Goal: Task Accomplishment & Management: Understand process/instructions

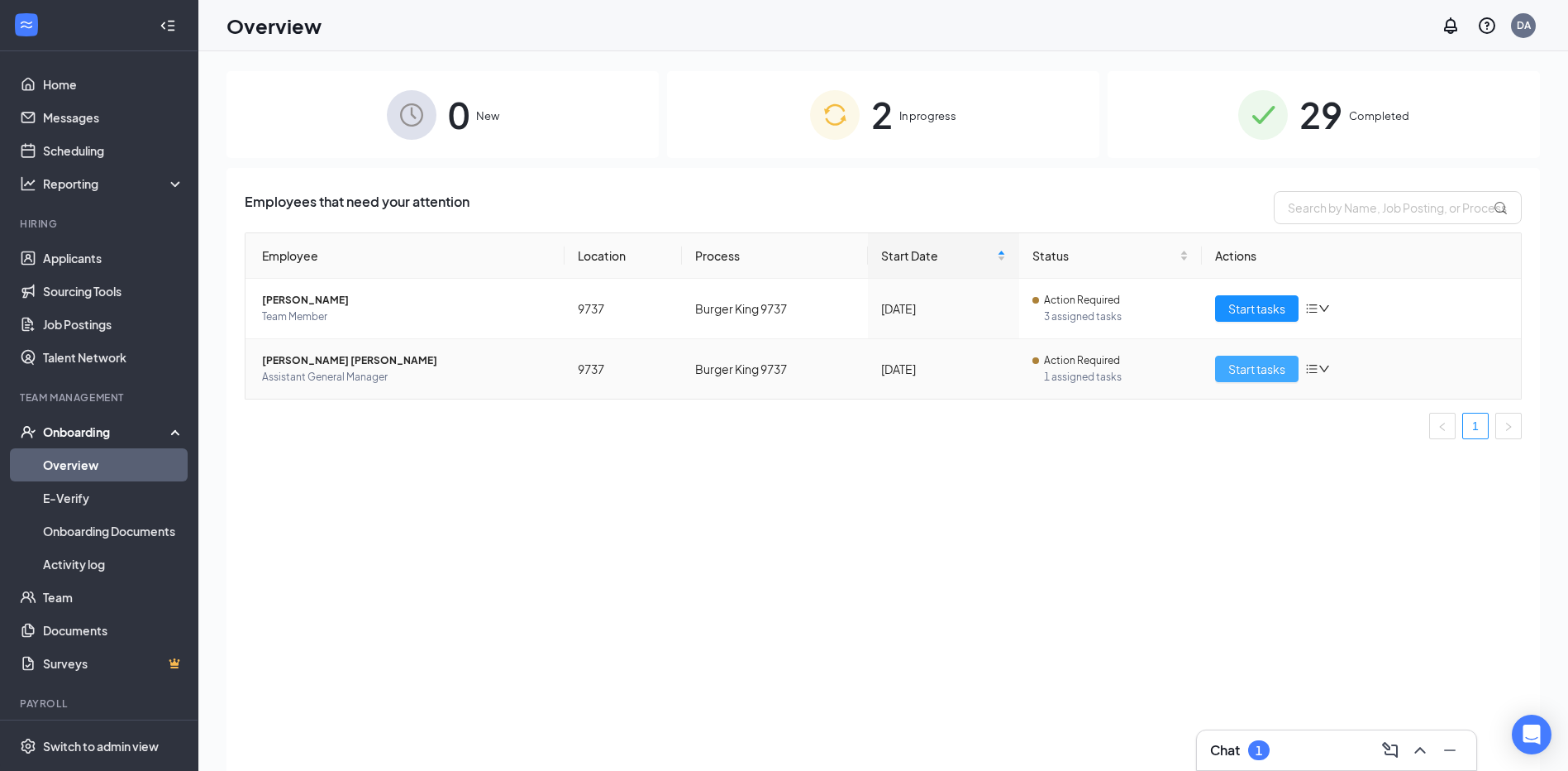
click at [1251, 371] on span "Start tasks" at bounding box center [1257, 369] width 57 height 18
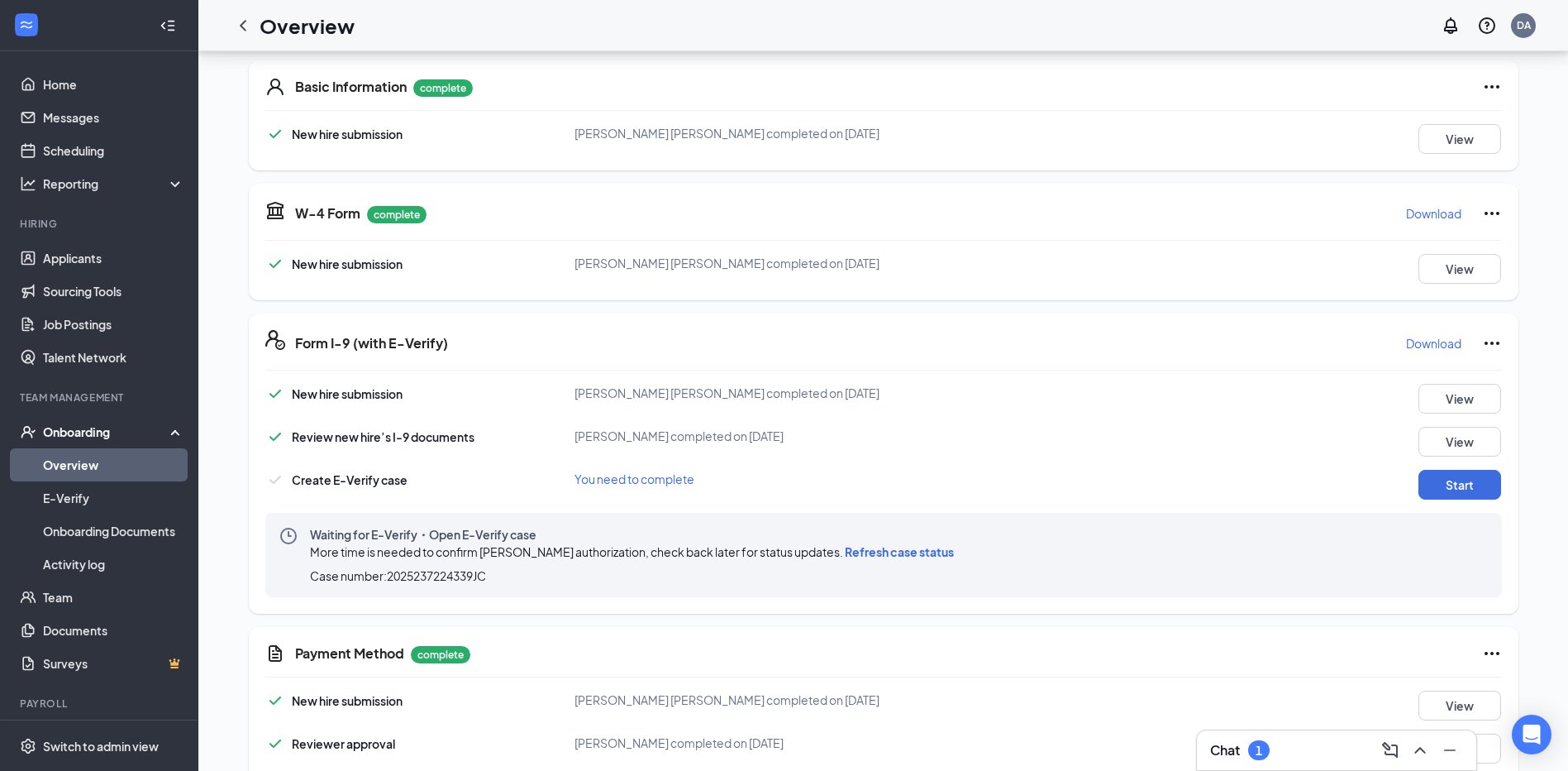
scroll to position [331, 0]
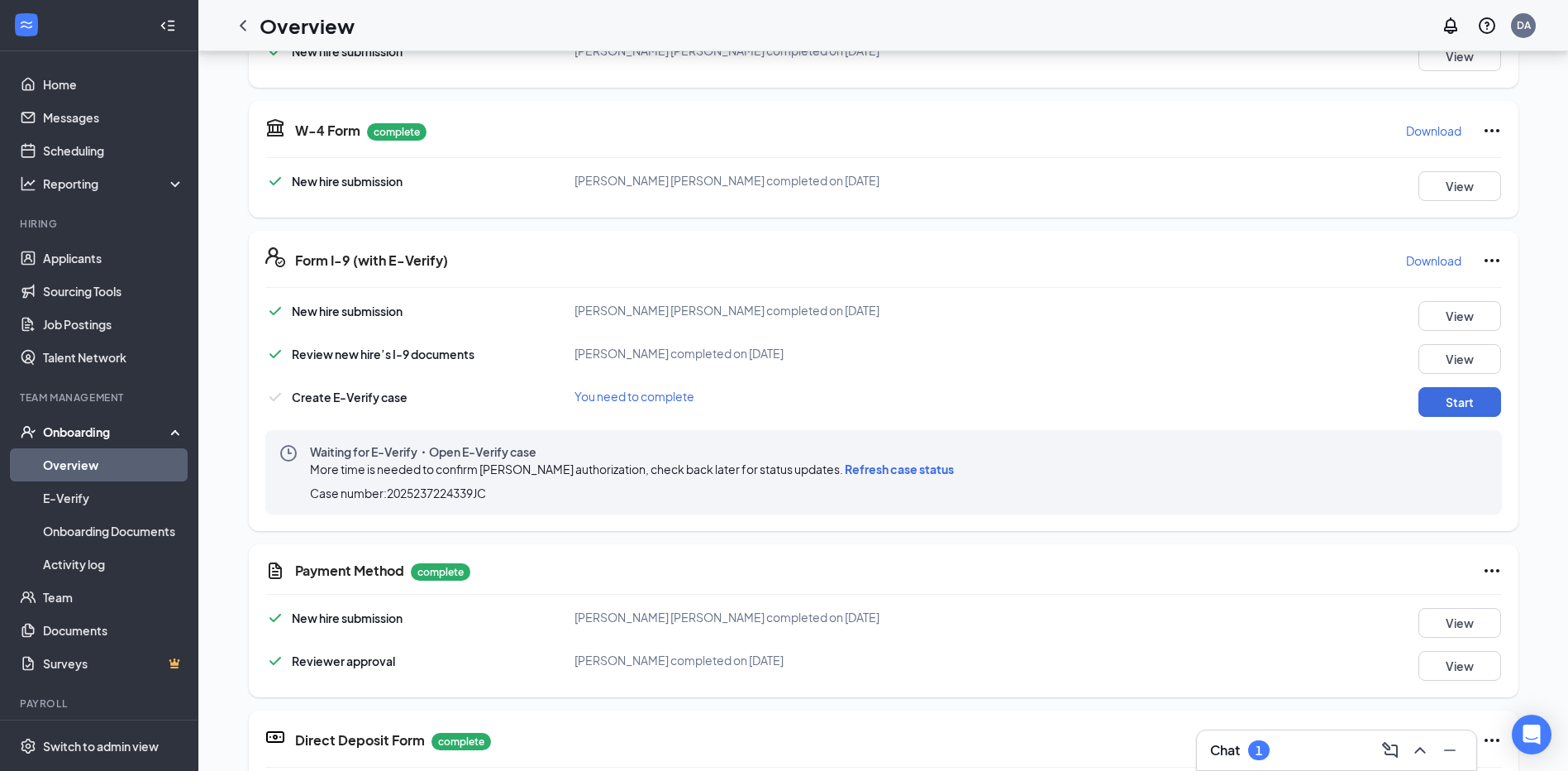
click at [875, 471] on span "Refresh case status" at bounding box center [899, 469] width 109 height 15
click at [1435, 404] on button "Start" at bounding box center [1460, 402] width 83 height 30
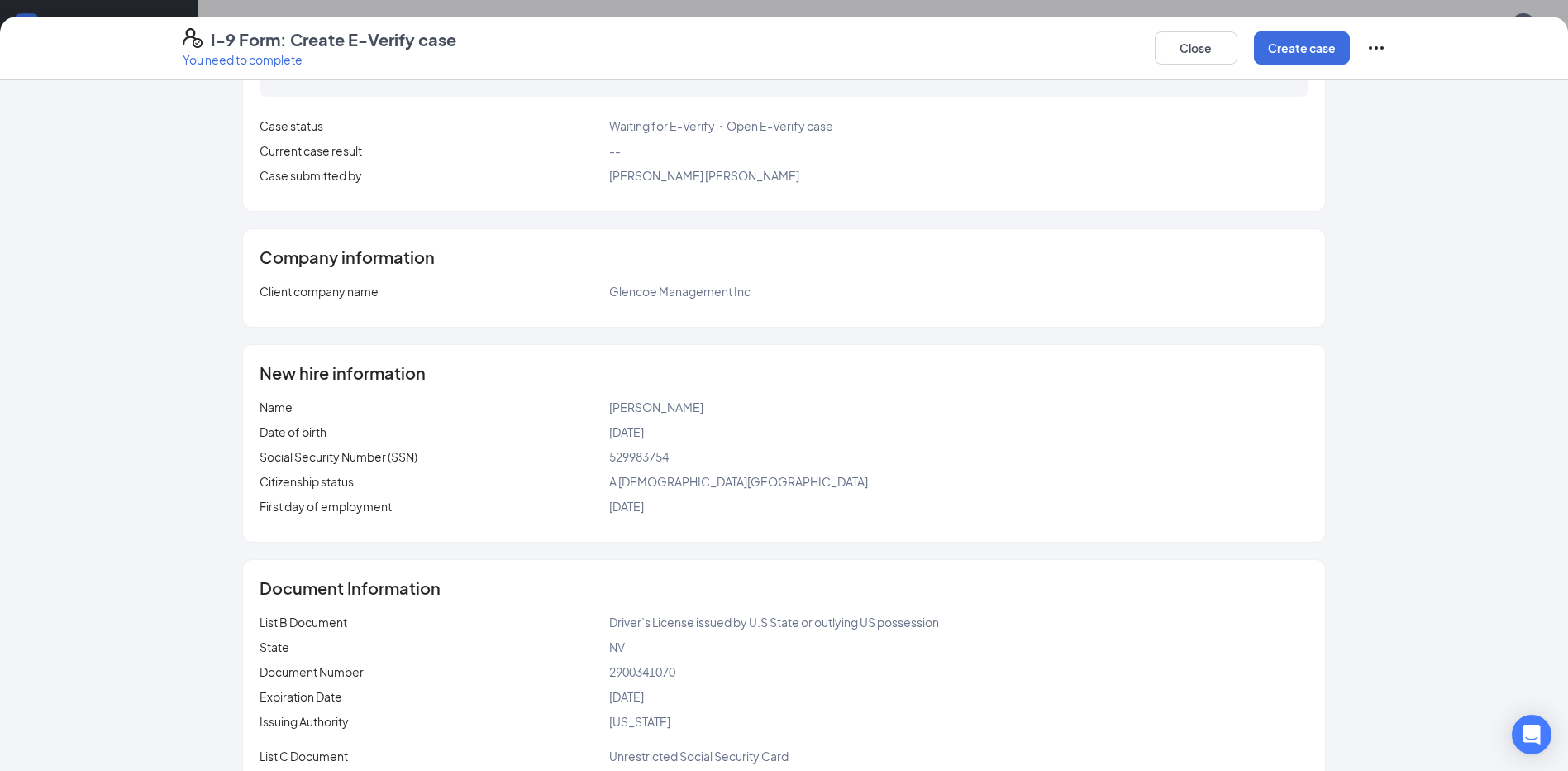
scroll to position [251, 0]
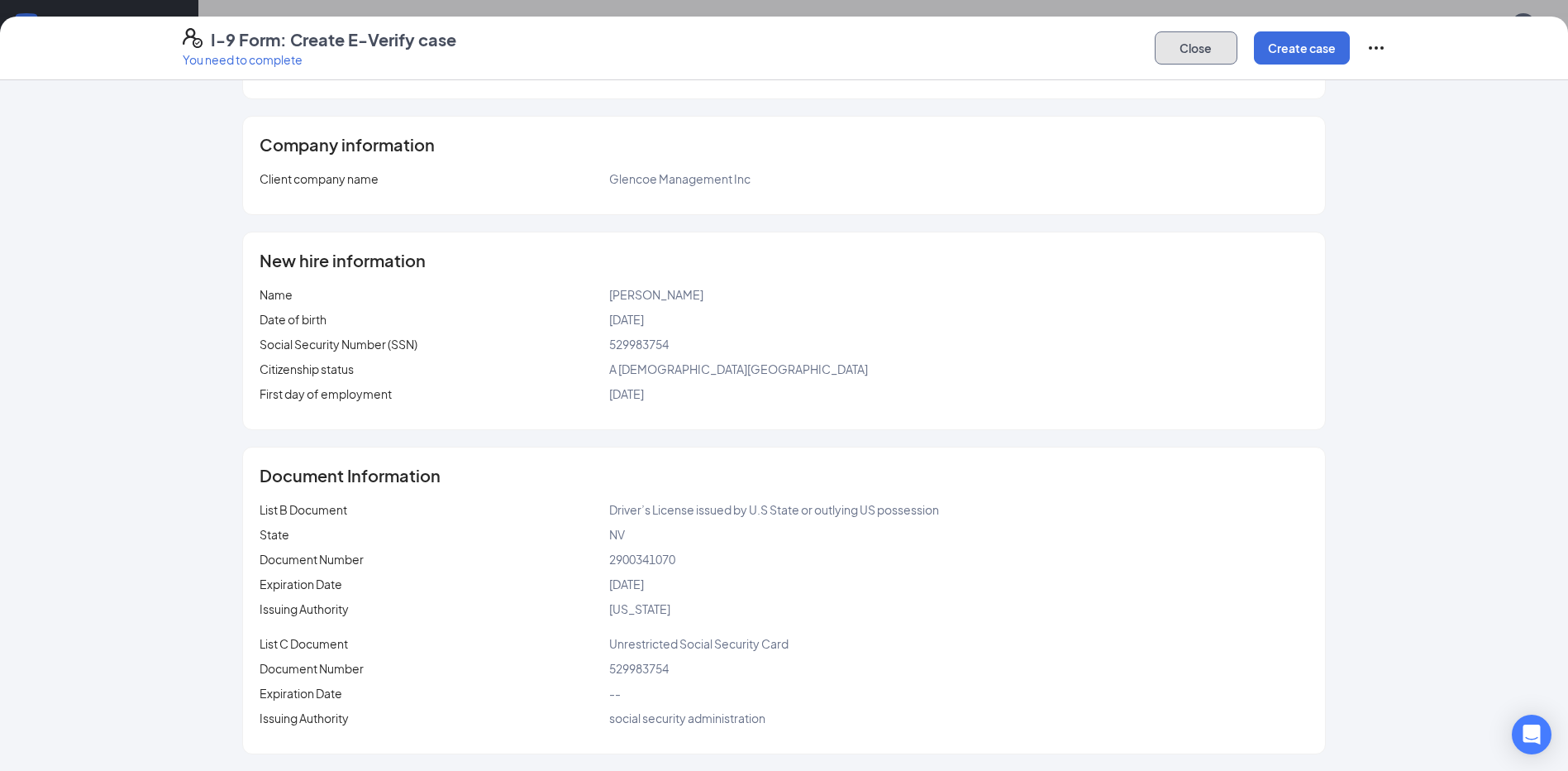
click at [1189, 53] on button "Close" at bounding box center [1197, 47] width 83 height 33
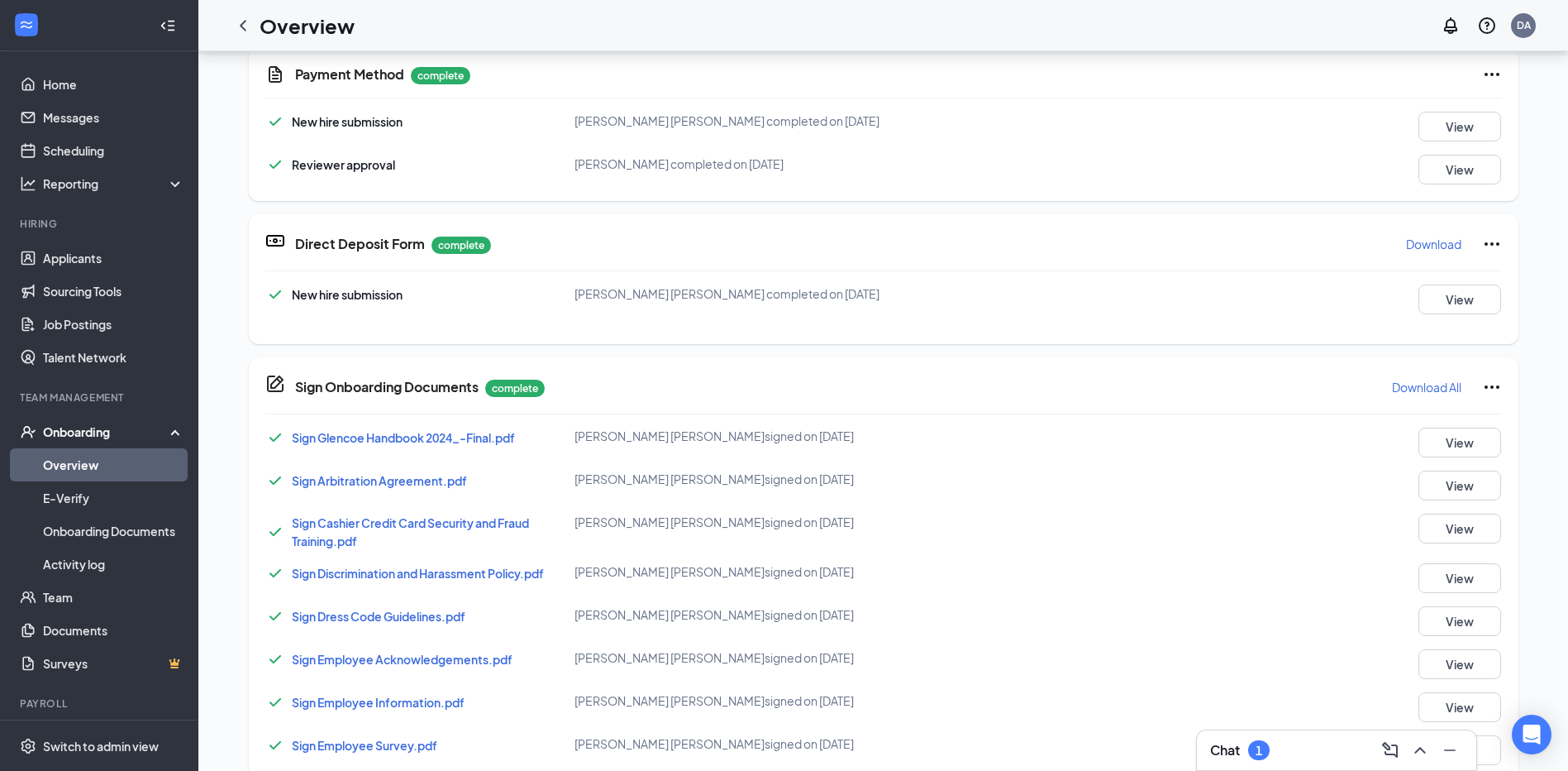
scroll to position [347, 0]
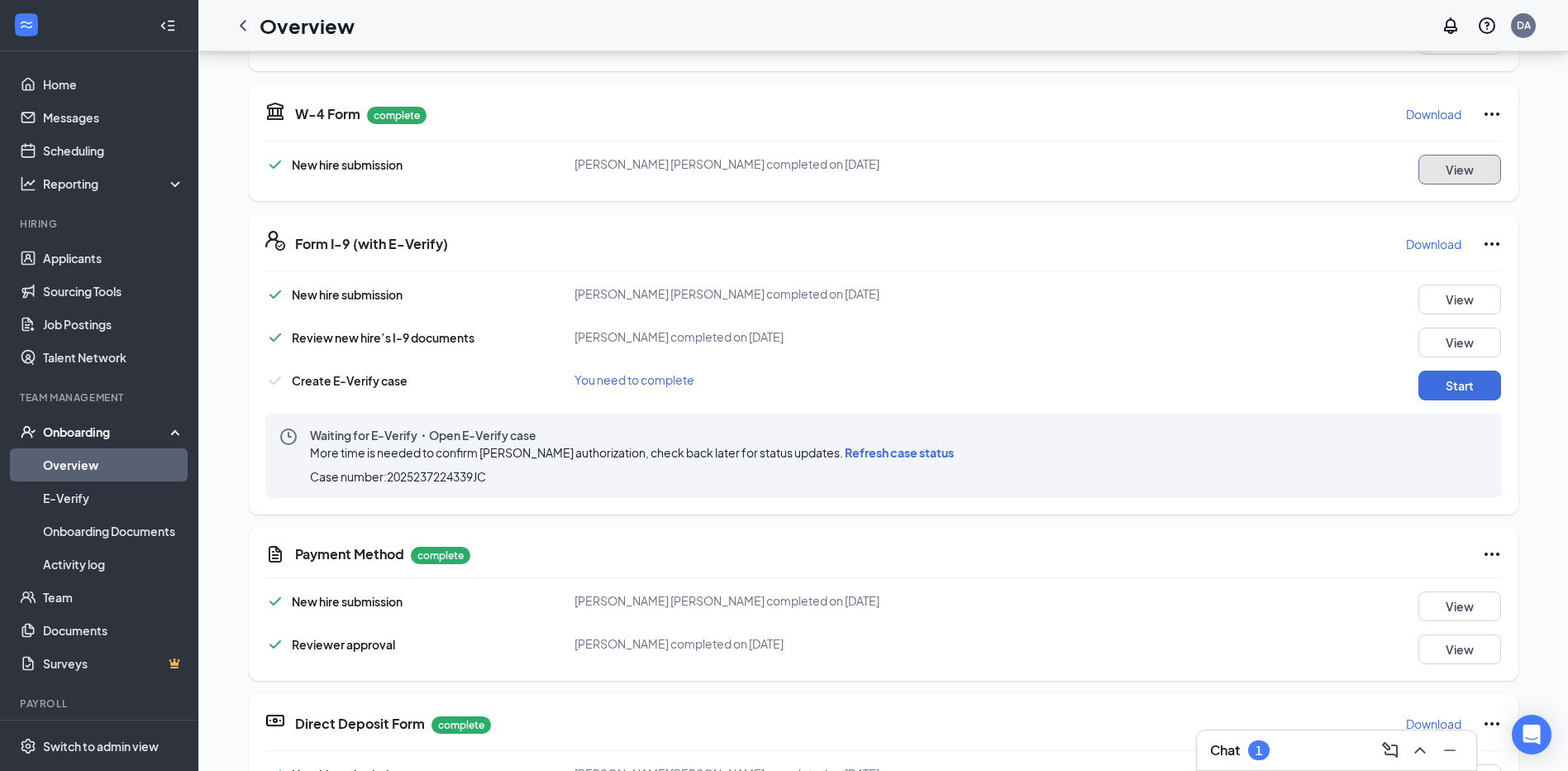
click at [1440, 168] on button "View" at bounding box center [1460, 169] width 83 height 30
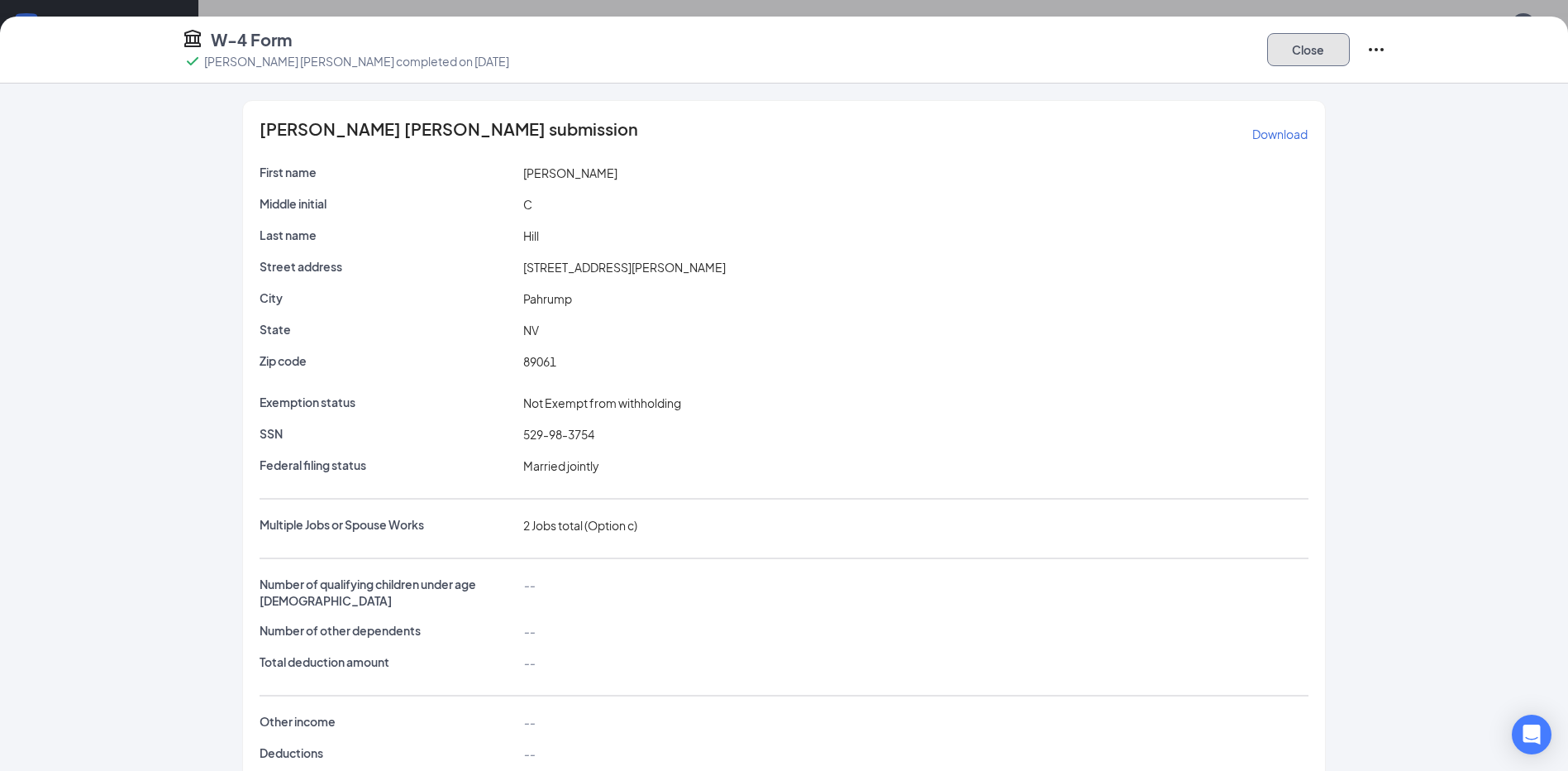
click at [1310, 58] on button "Close" at bounding box center [1309, 48] width 83 height 33
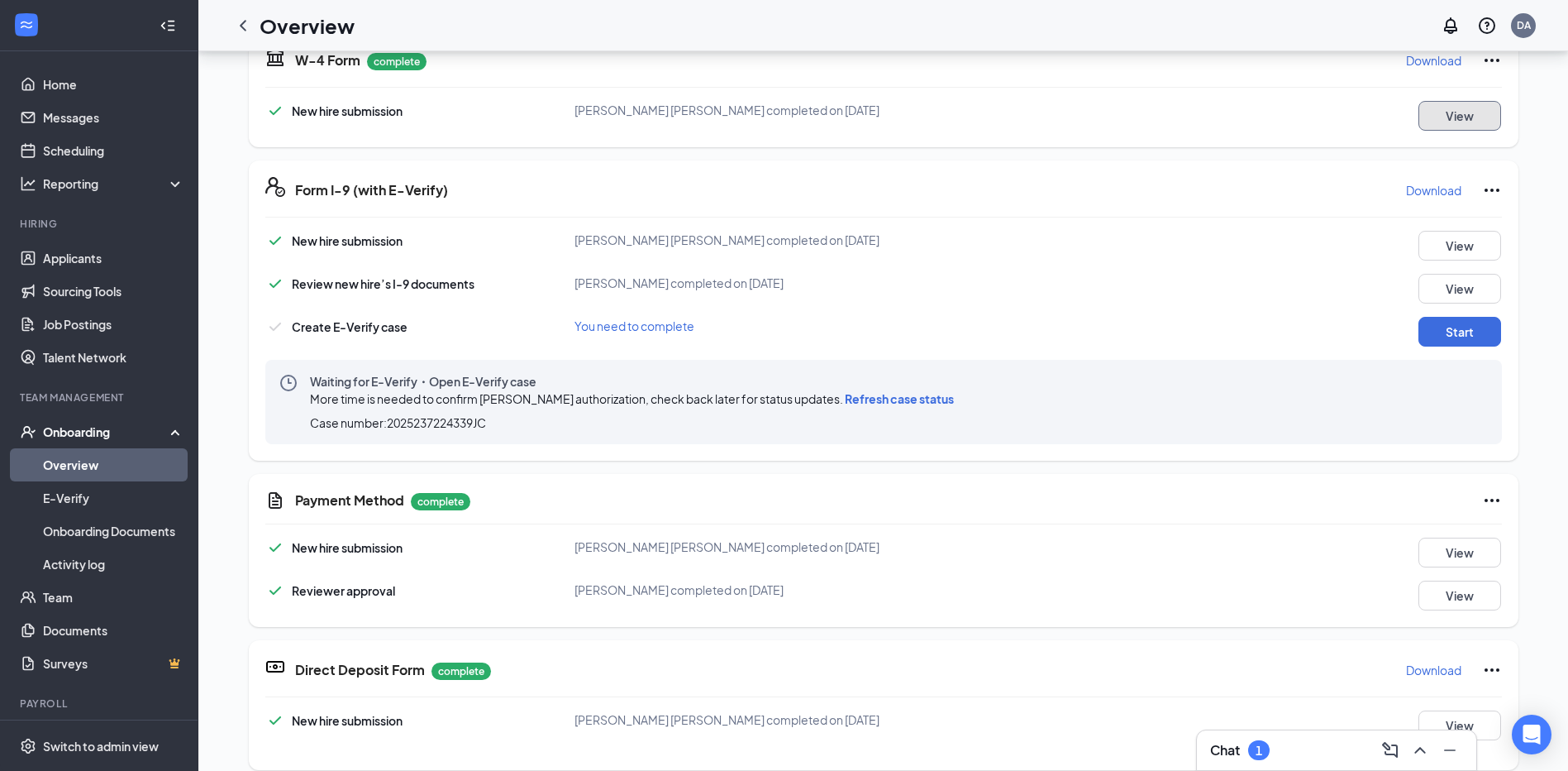
scroll to position [430, 0]
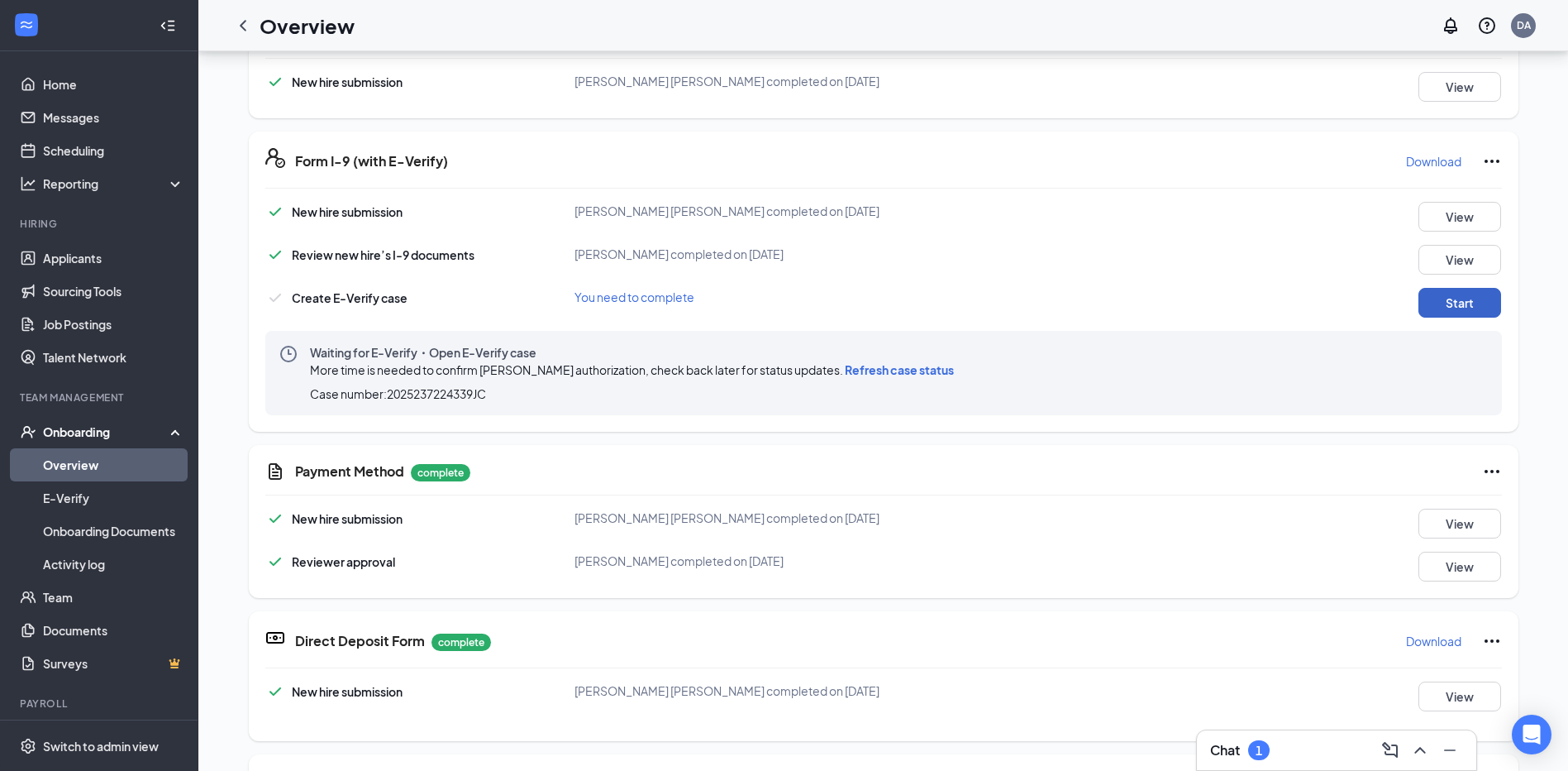
click at [1454, 301] on button "Start" at bounding box center [1460, 302] width 83 height 30
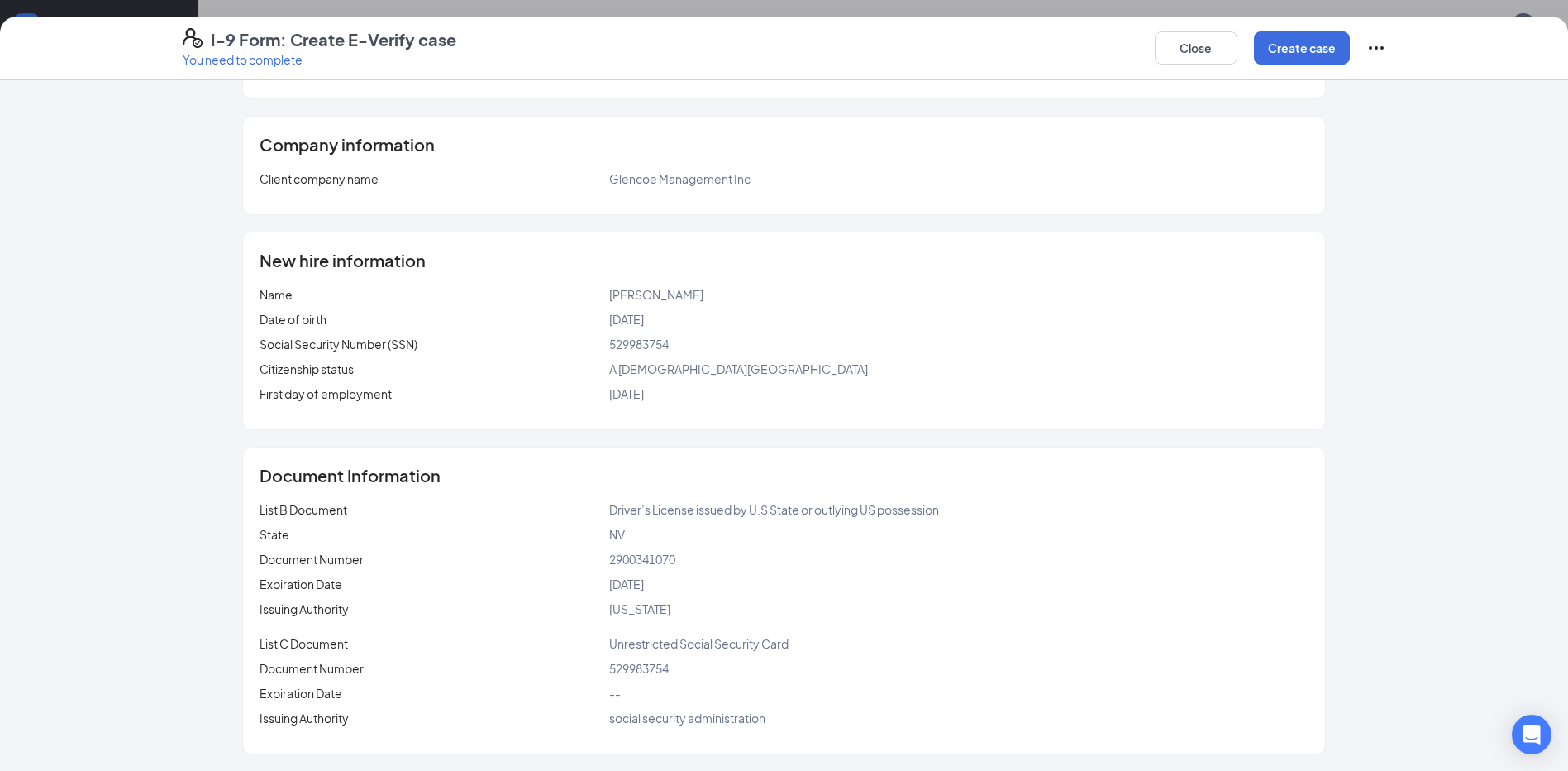
scroll to position [595, 0]
click at [1371, 49] on icon "Ellipses" at bounding box center [1376, 47] width 20 height 20
click at [1407, 84] on span "Mark as complete" at bounding box center [1438, 81] width 97 height 17
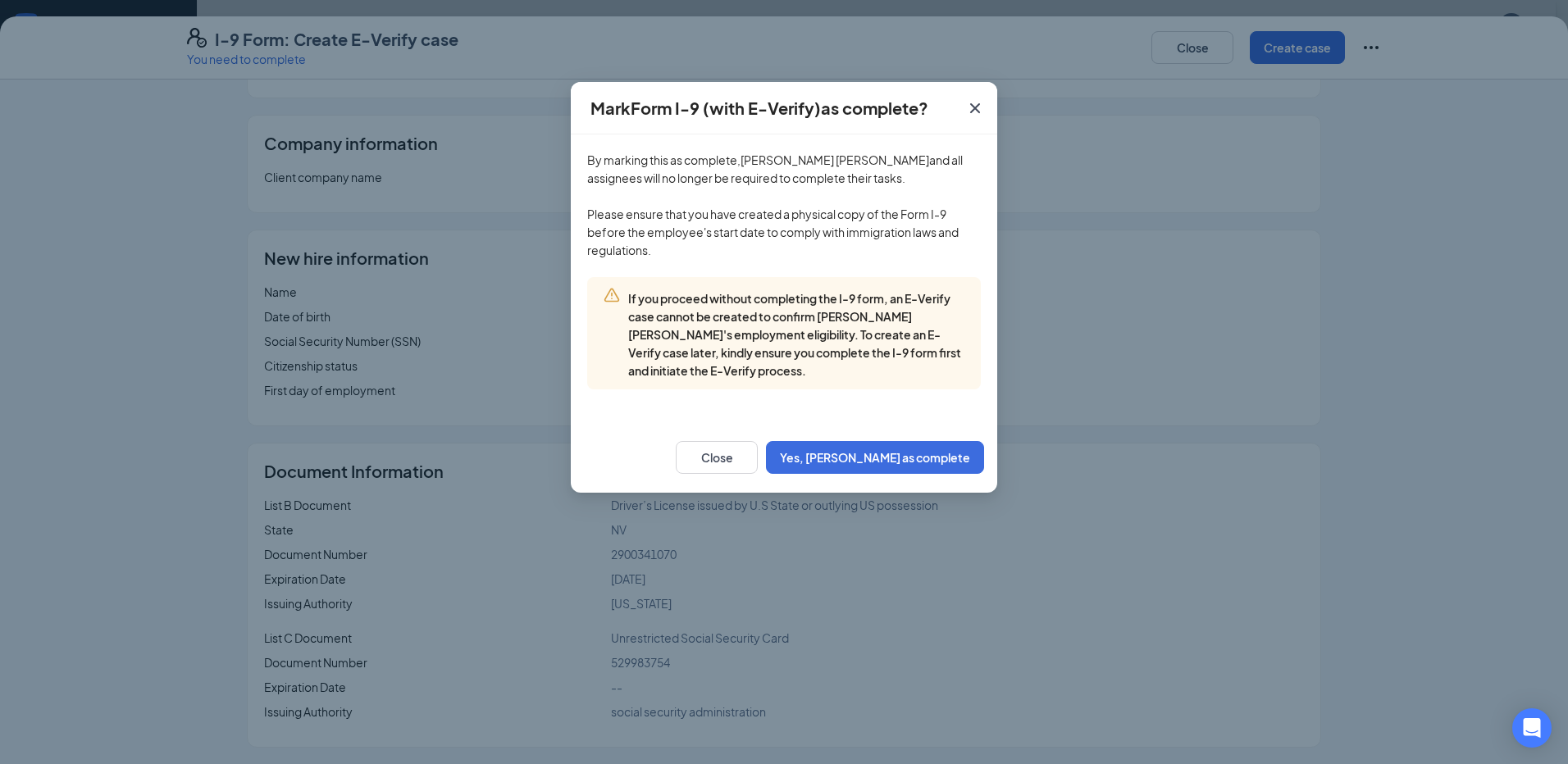
click at [972, 106] on icon "Cross" at bounding box center [975, 108] width 10 height 10
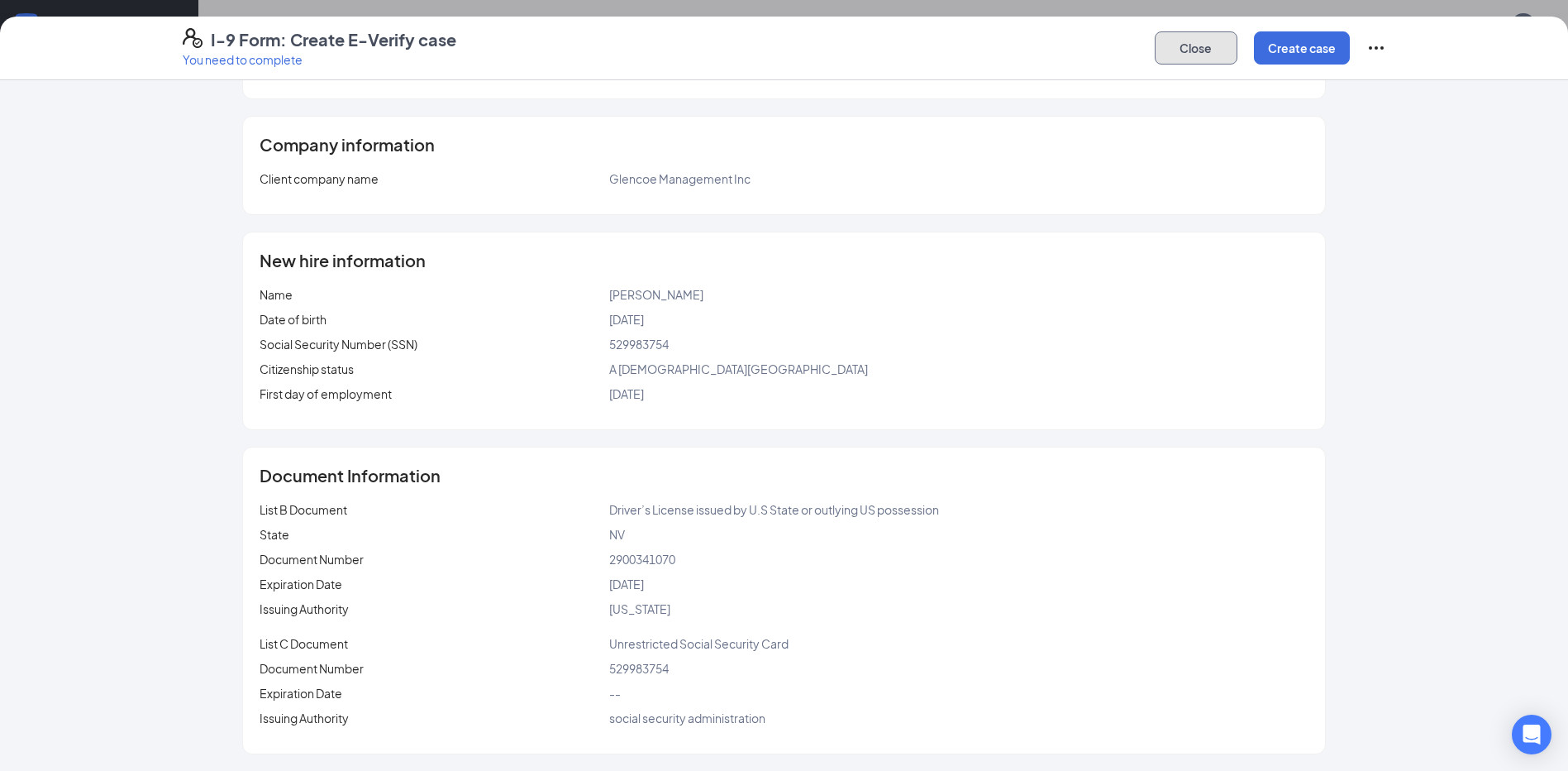
click at [1193, 40] on button "Close" at bounding box center [1197, 47] width 83 height 33
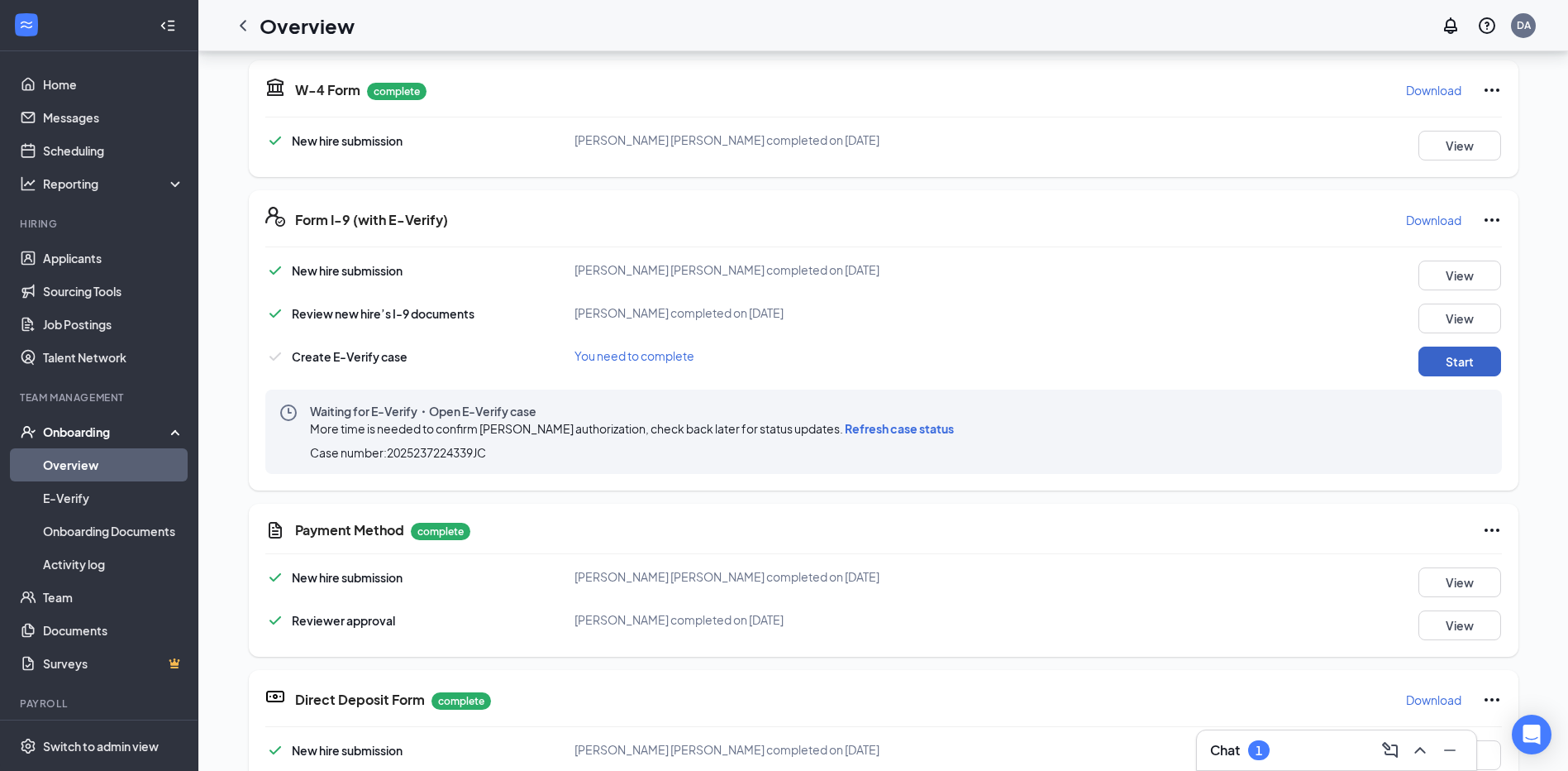
scroll to position [347, 0]
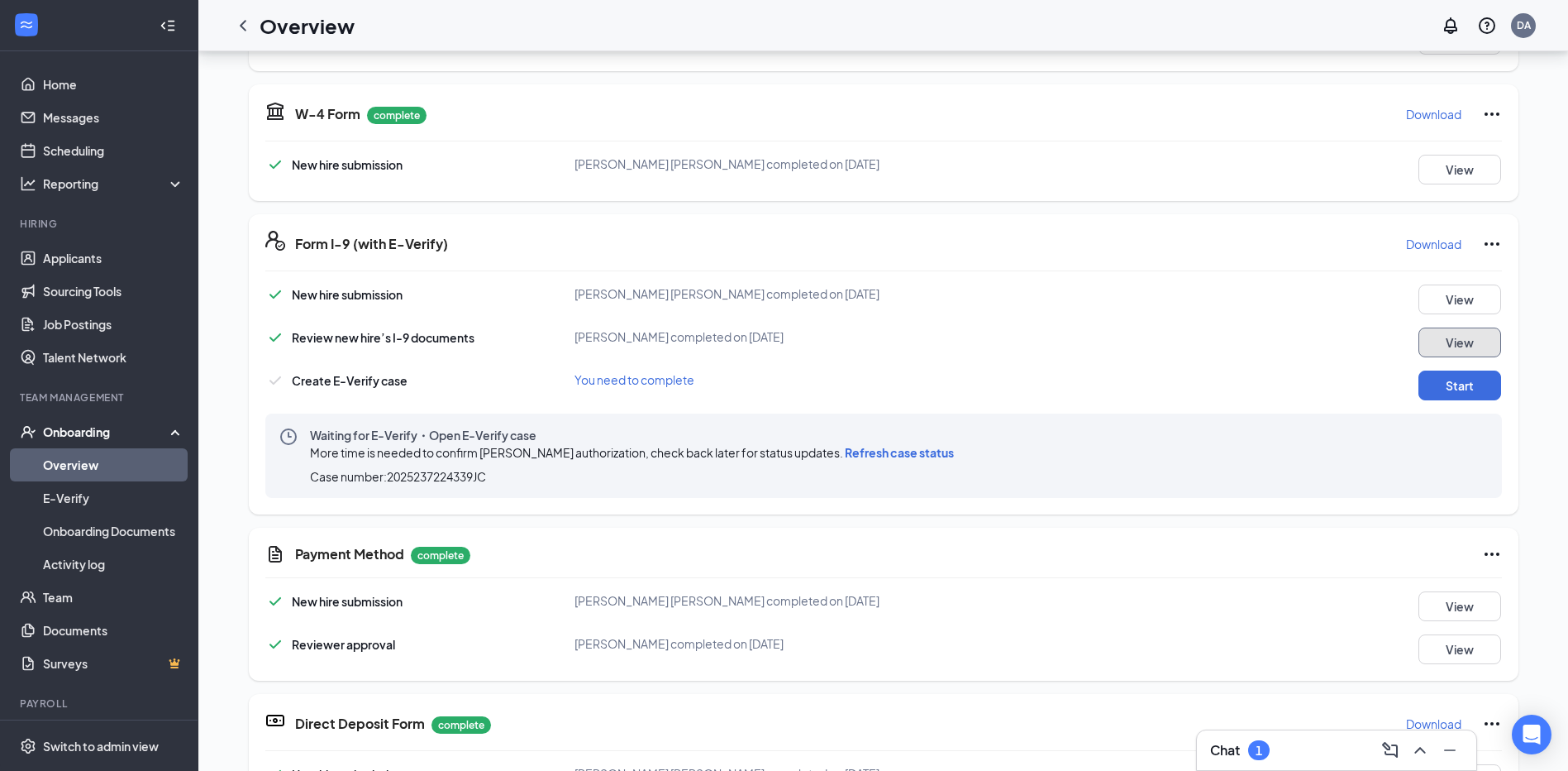
click at [1445, 337] on button "View" at bounding box center [1460, 342] width 83 height 30
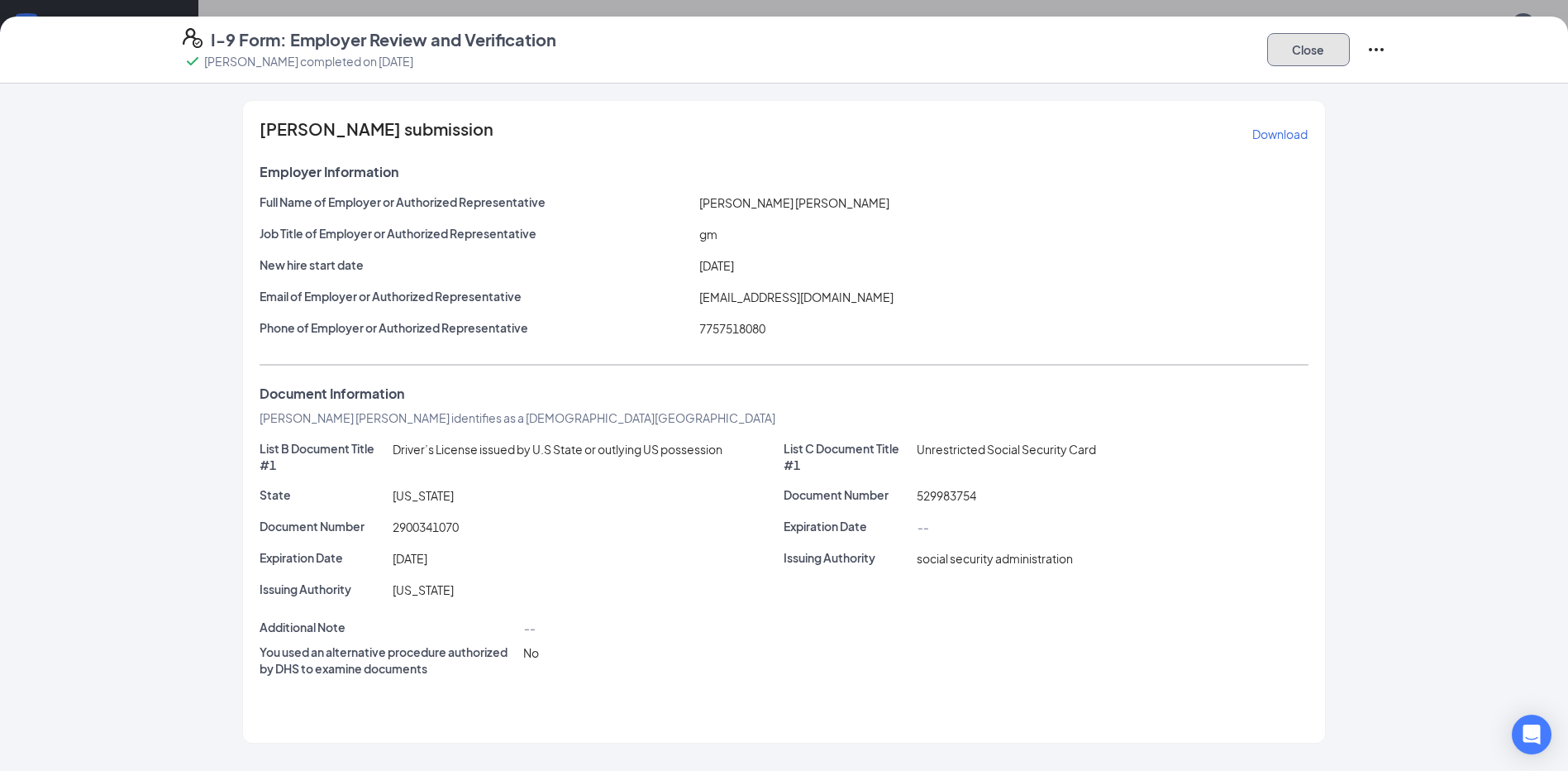
click at [1298, 50] on button "Close" at bounding box center [1309, 48] width 83 height 33
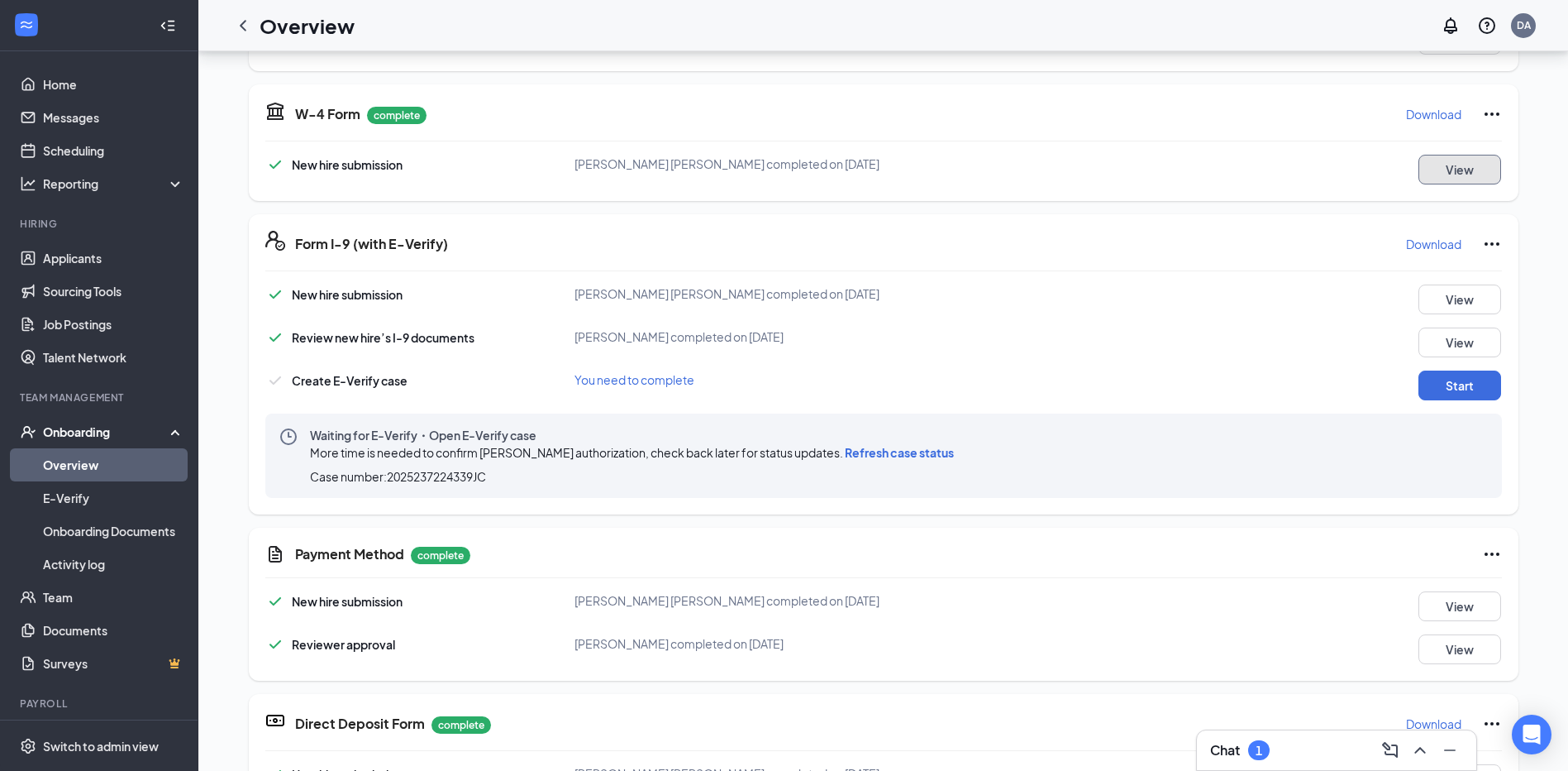
click at [1444, 164] on button "View" at bounding box center [1460, 169] width 83 height 30
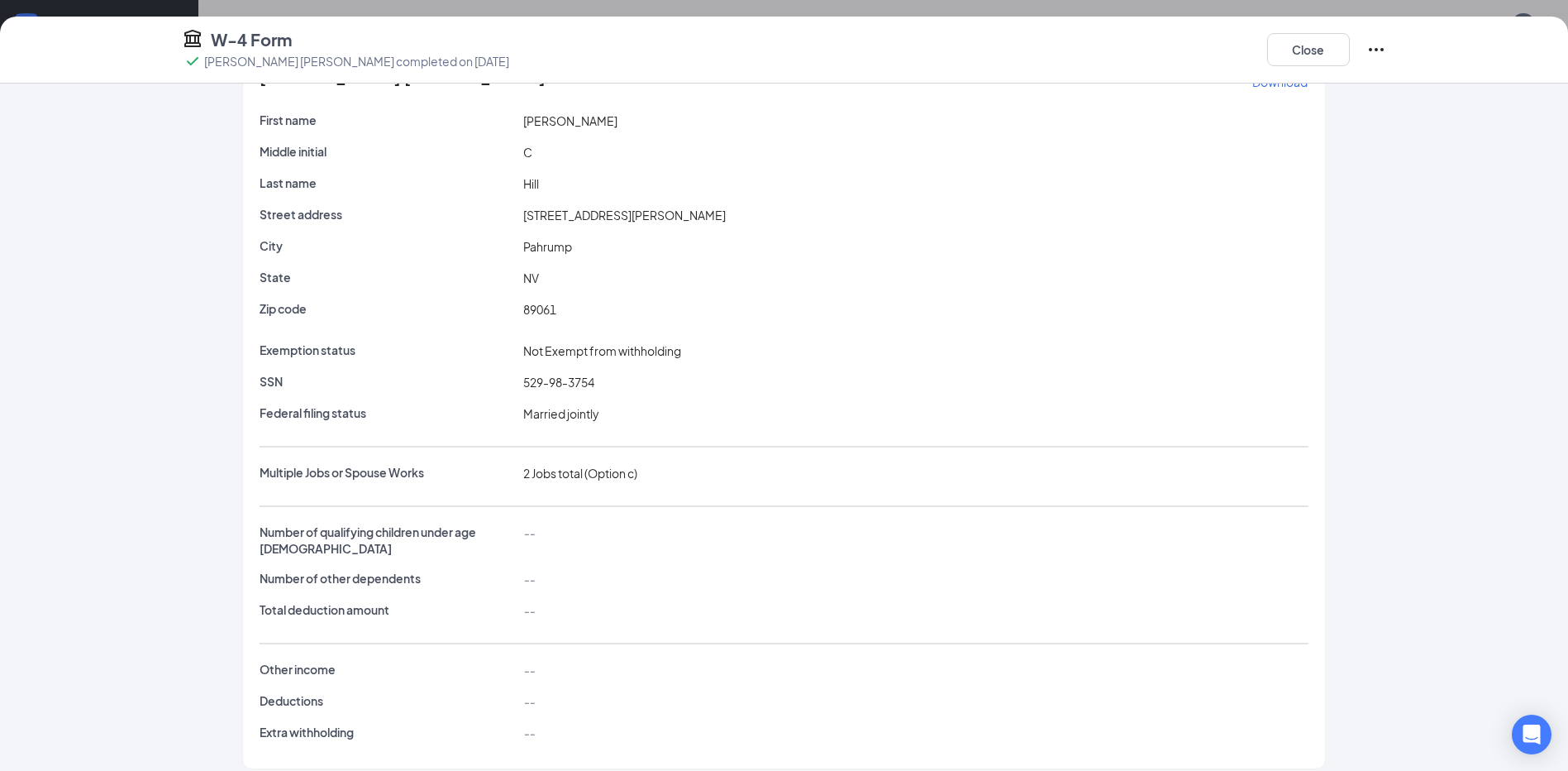
scroll to position [0, 0]
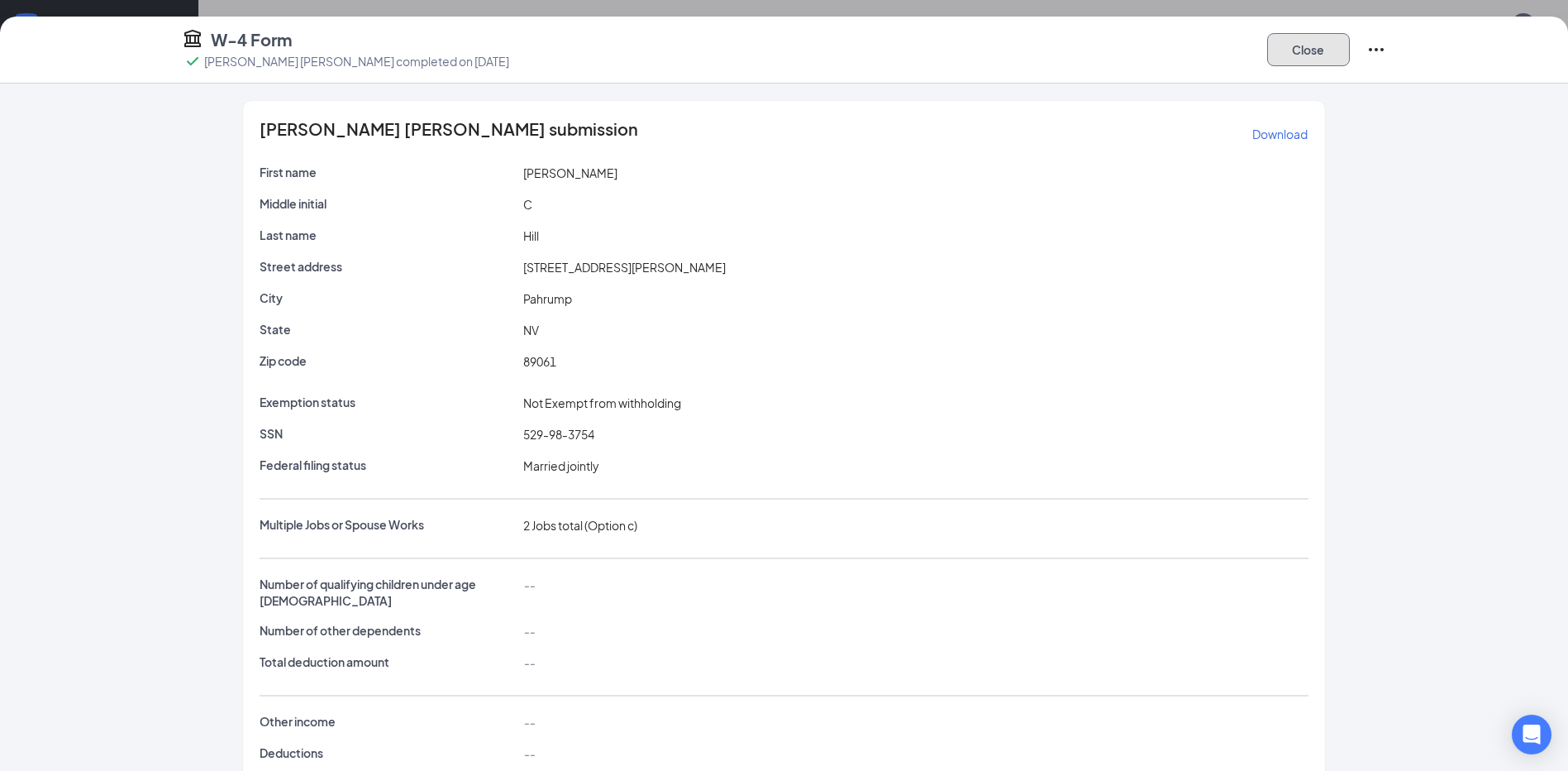
click at [1304, 55] on button "Close" at bounding box center [1309, 48] width 83 height 33
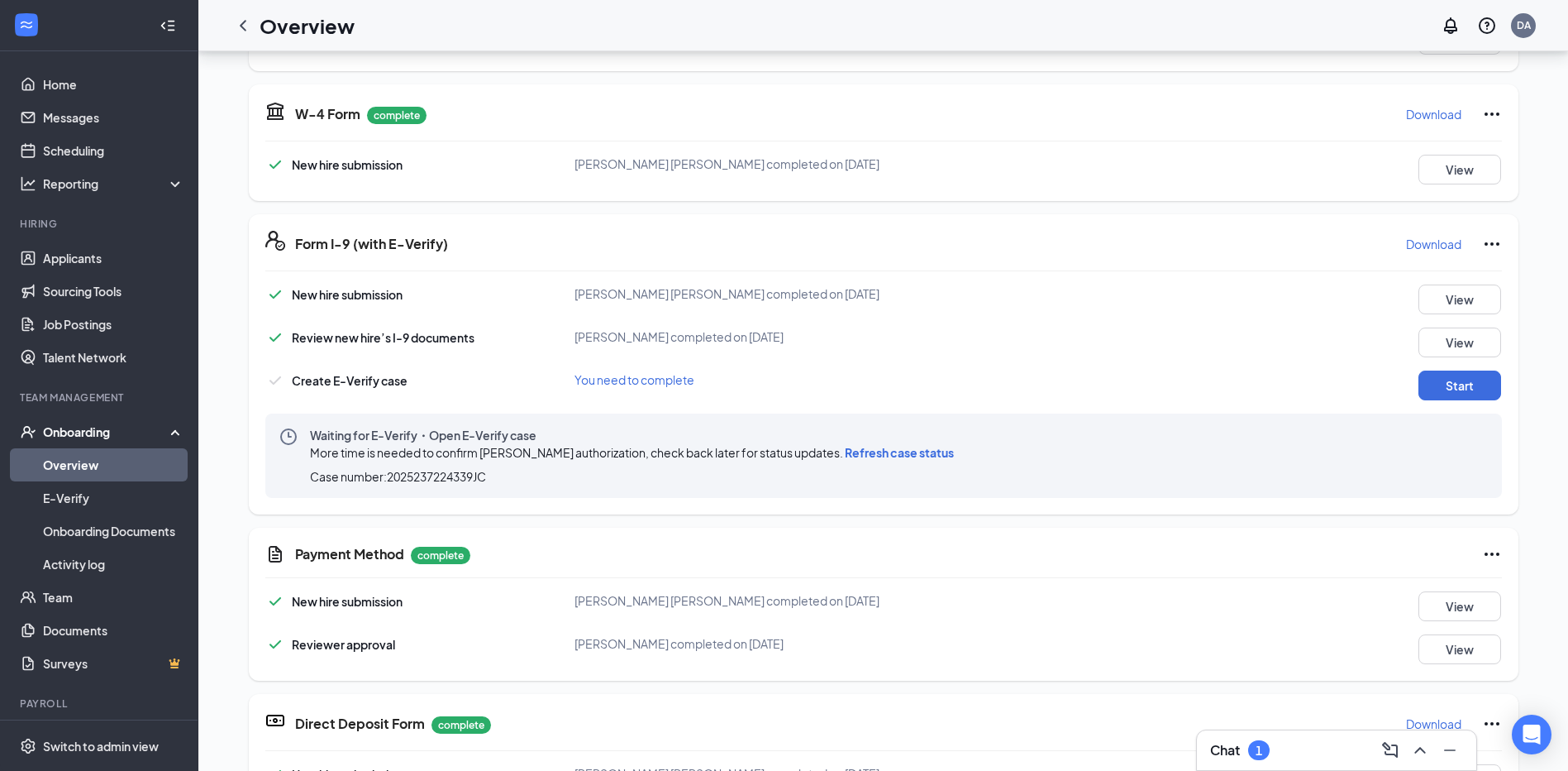
click at [859, 457] on span "Refresh case status" at bounding box center [899, 452] width 109 height 15
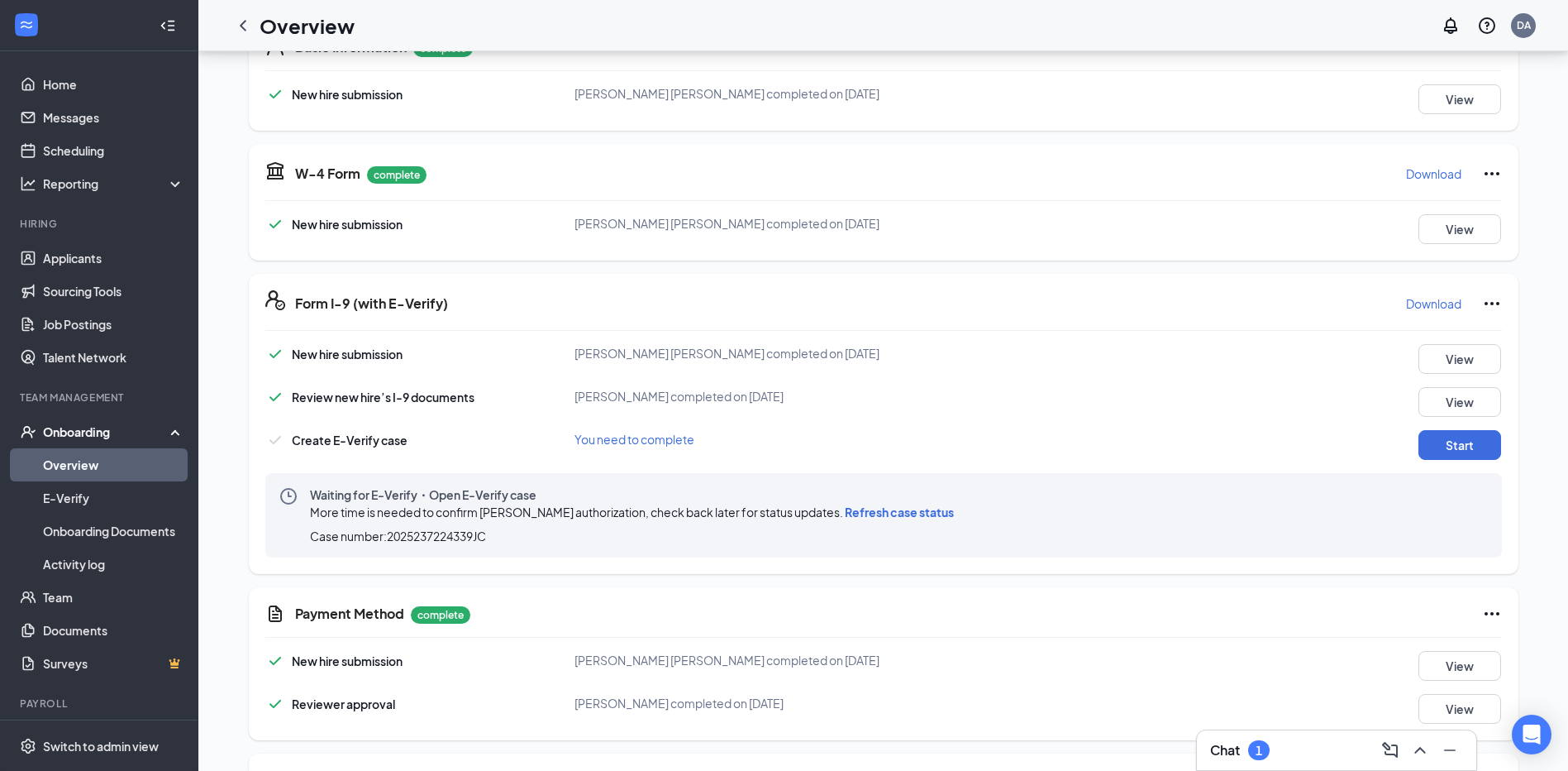
scroll to position [214, 0]
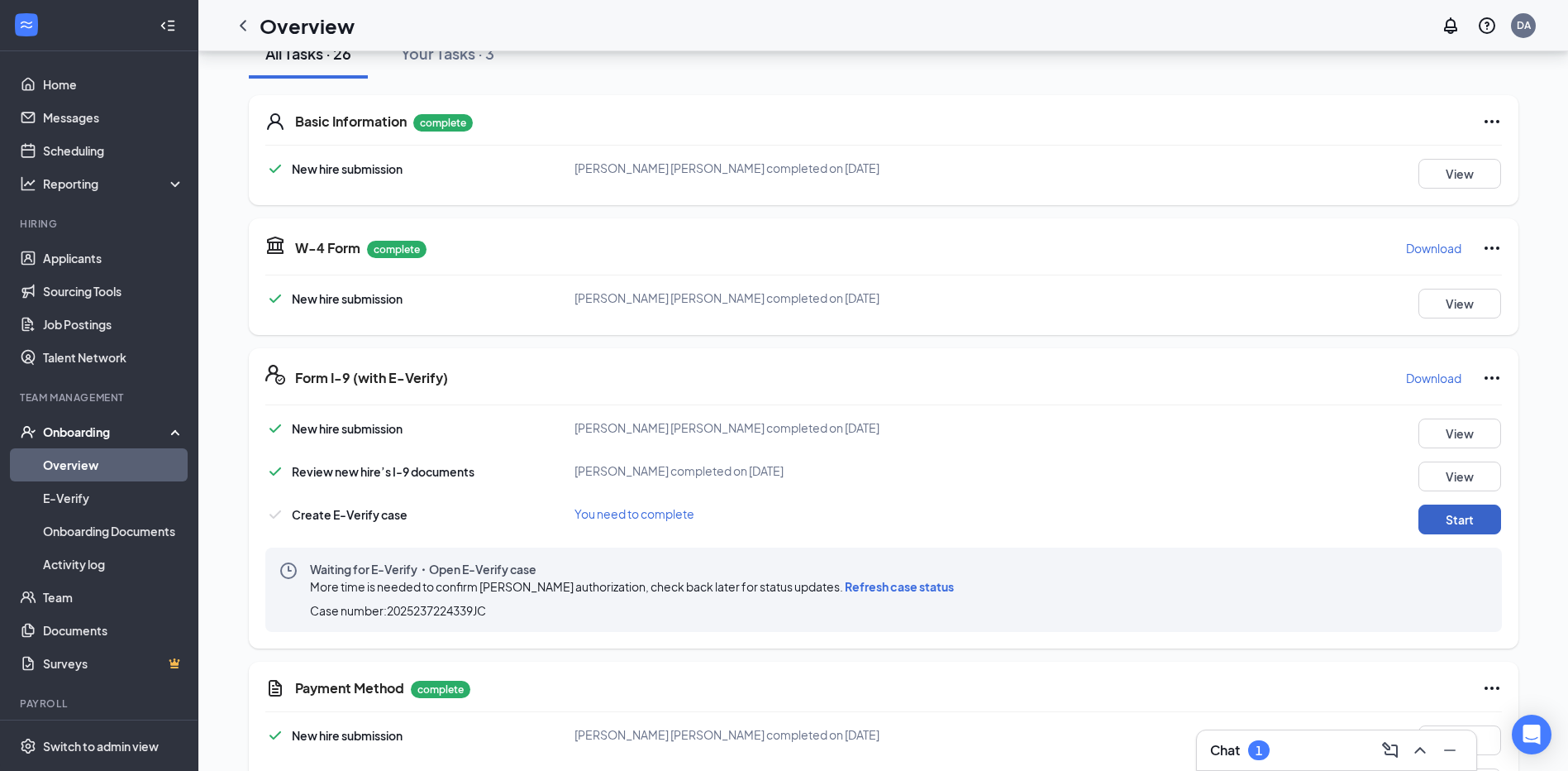
click at [1453, 529] on button "Start" at bounding box center [1460, 519] width 83 height 30
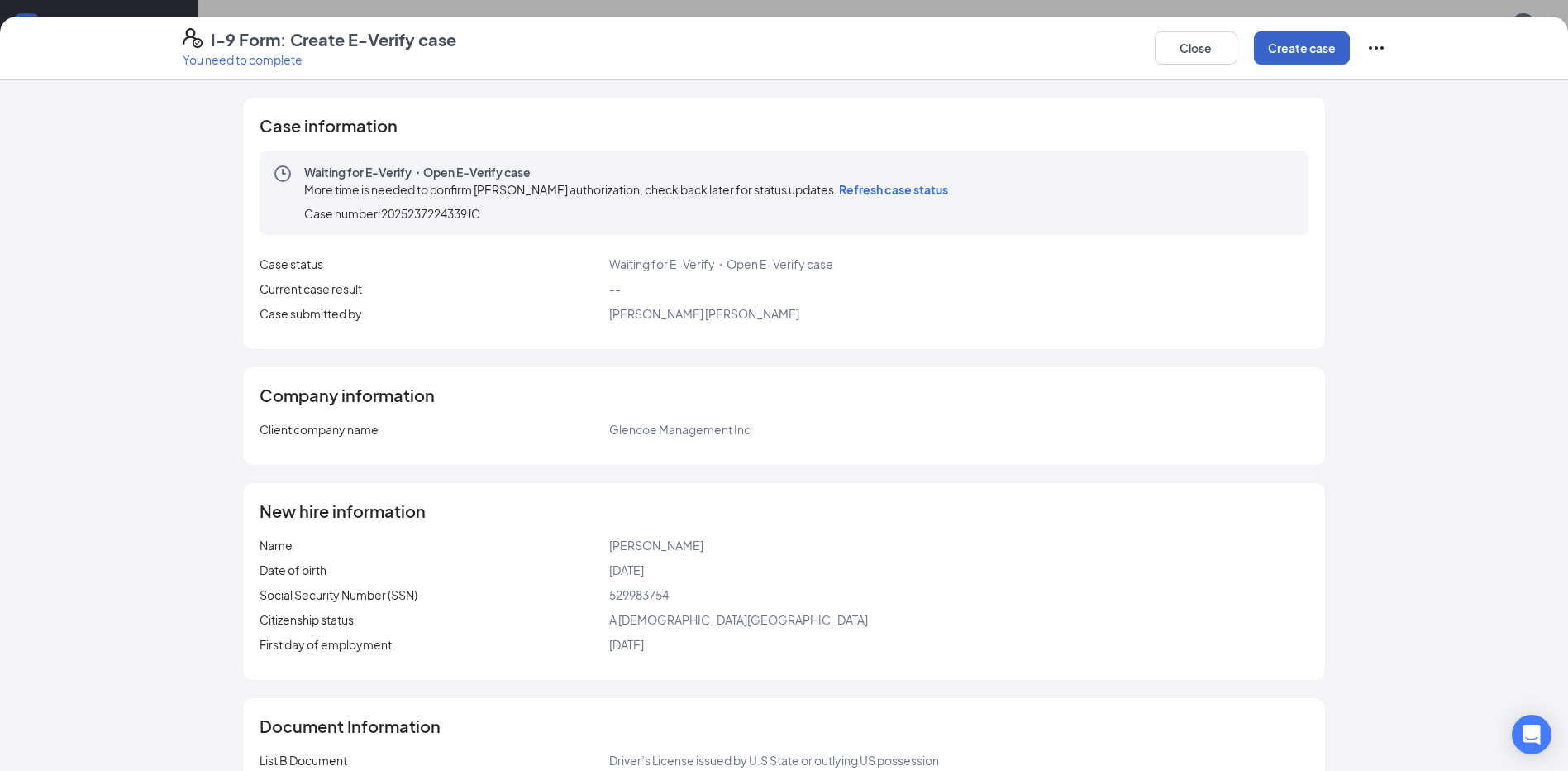
click at [1282, 56] on button "Create case" at bounding box center [1301, 47] width 96 height 33
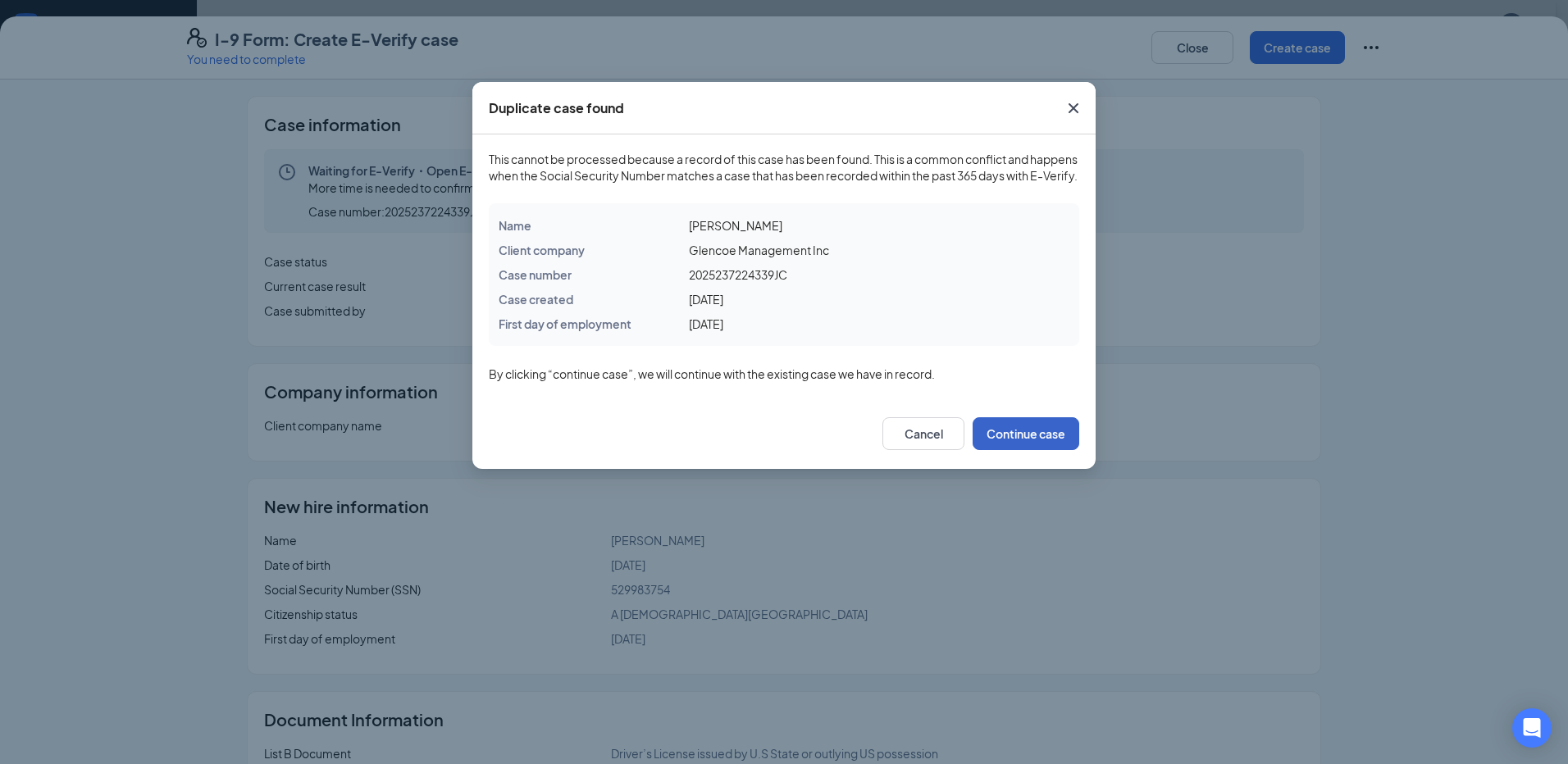
click at [986, 448] on button "Continue case" at bounding box center [1025, 433] width 107 height 32
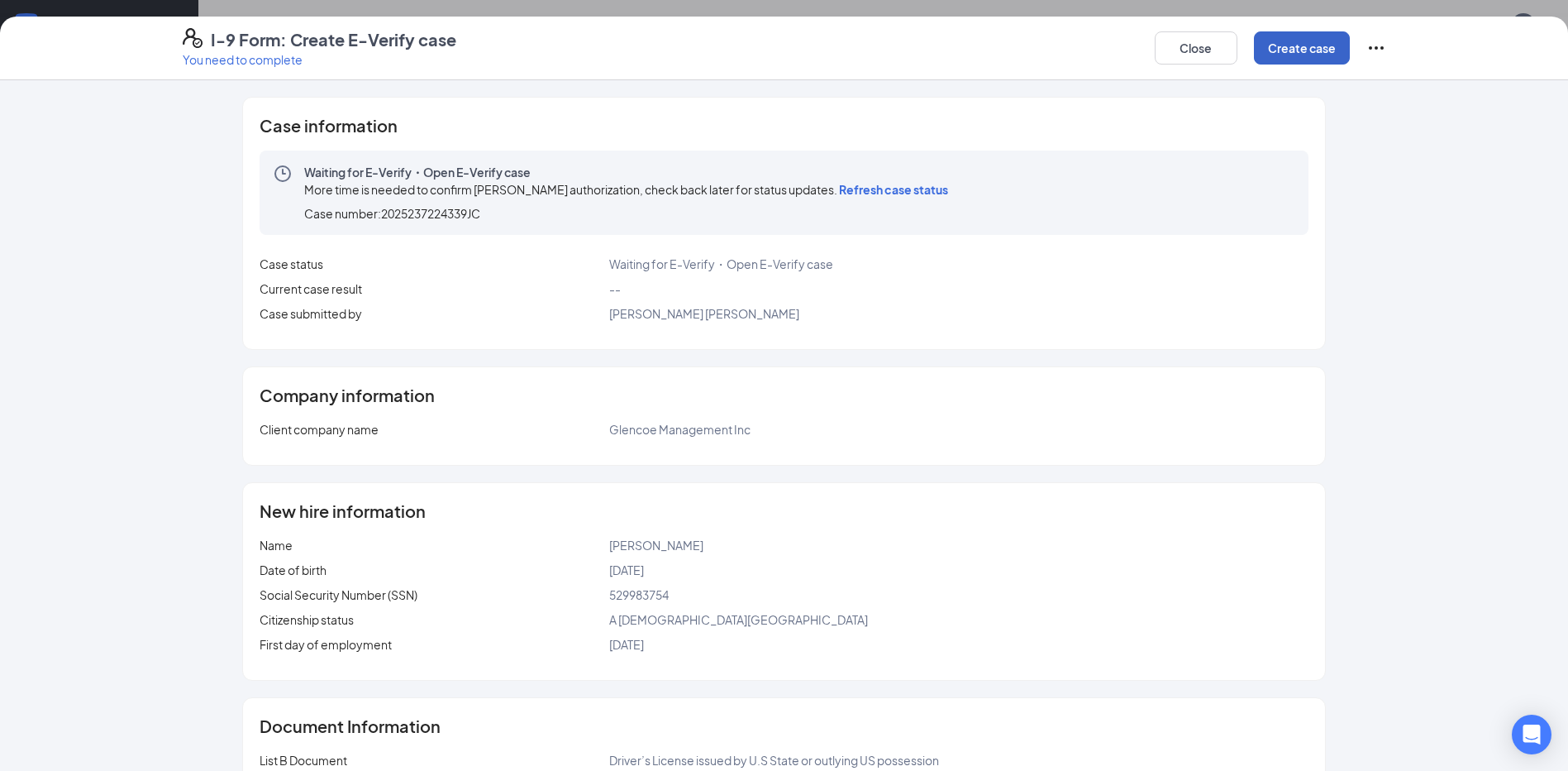
scroll to position [0, 0]
click at [1162, 48] on button "Close" at bounding box center [1197, 47] width 83 height 33
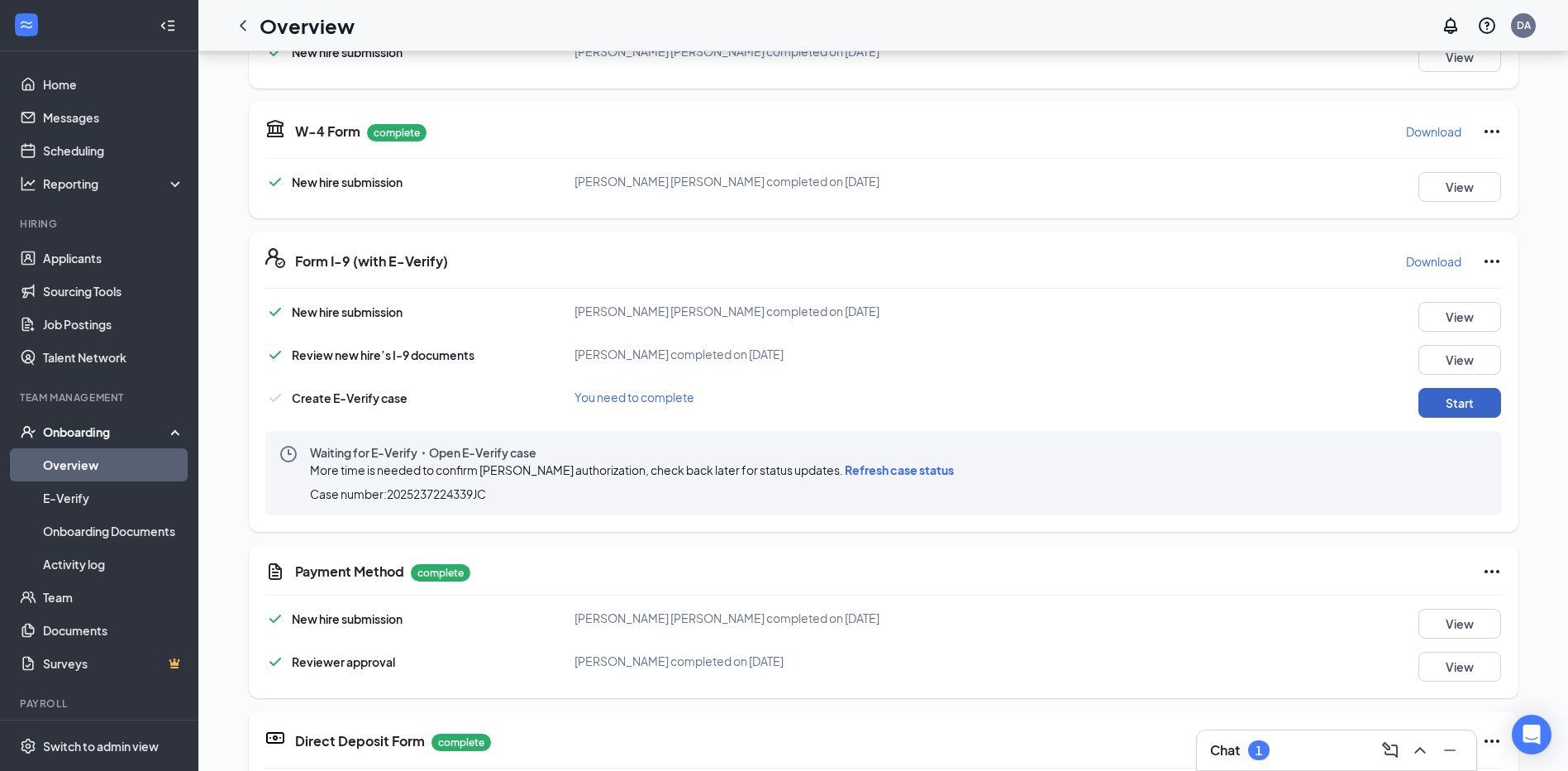
scroll to position [331, 0]
click at [845, 471] on span "Refresh case status" at bounding box center [899, 469] width 109 height 15
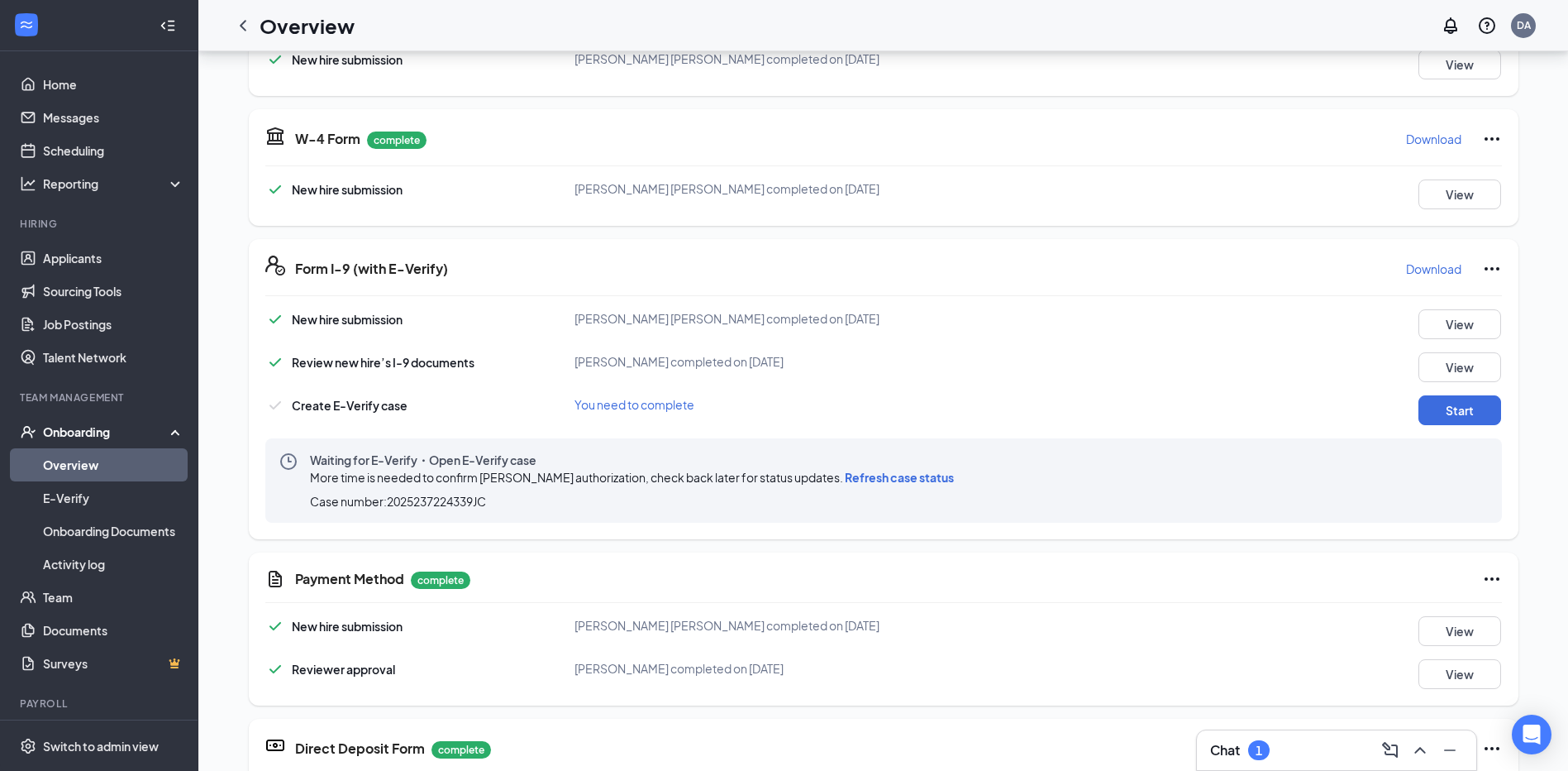
scroll to position [297, 0]
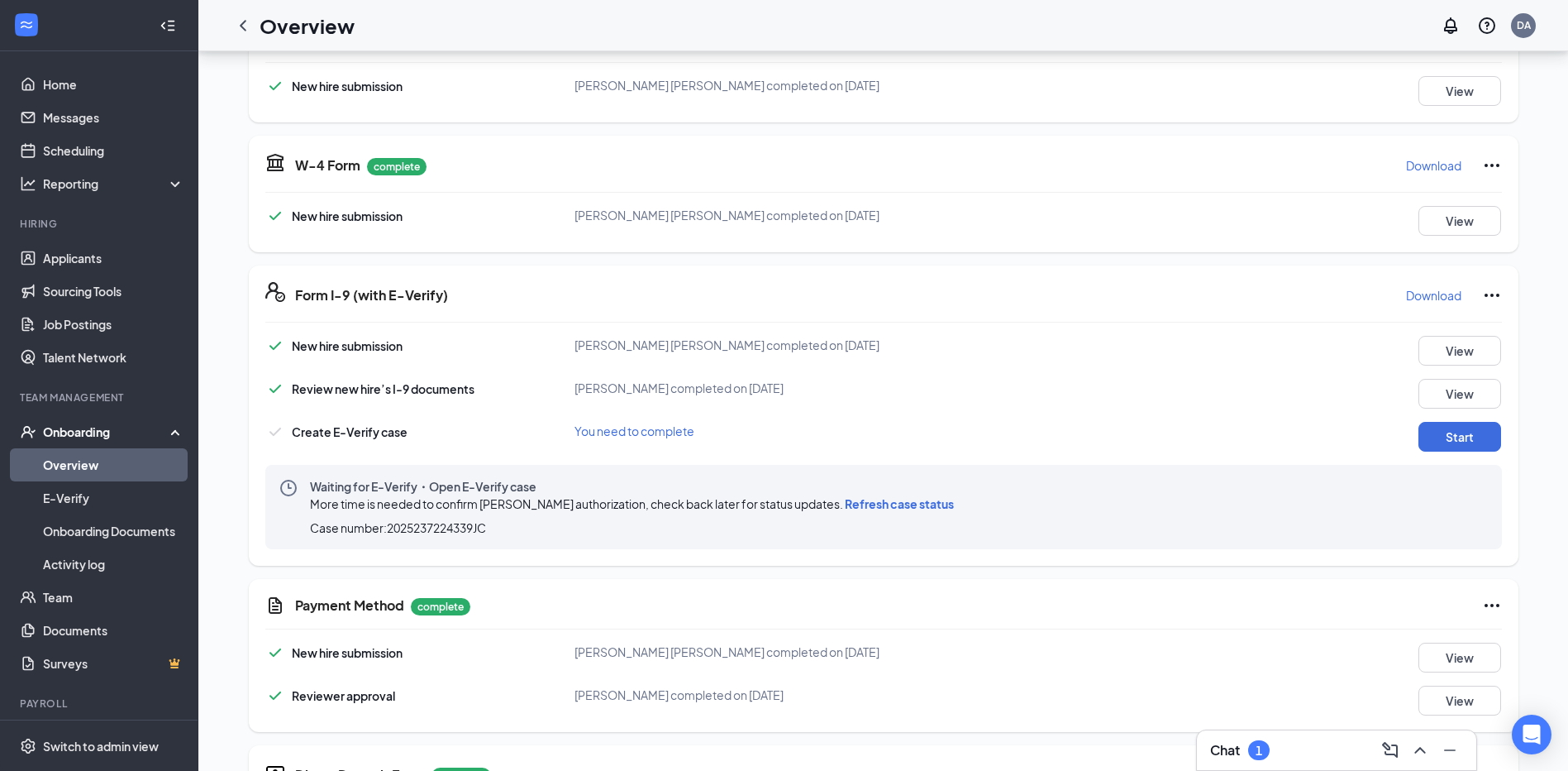
click at [845, 496] on span "Refresh case status" at bounding box center [899, 503] width 109 height 15
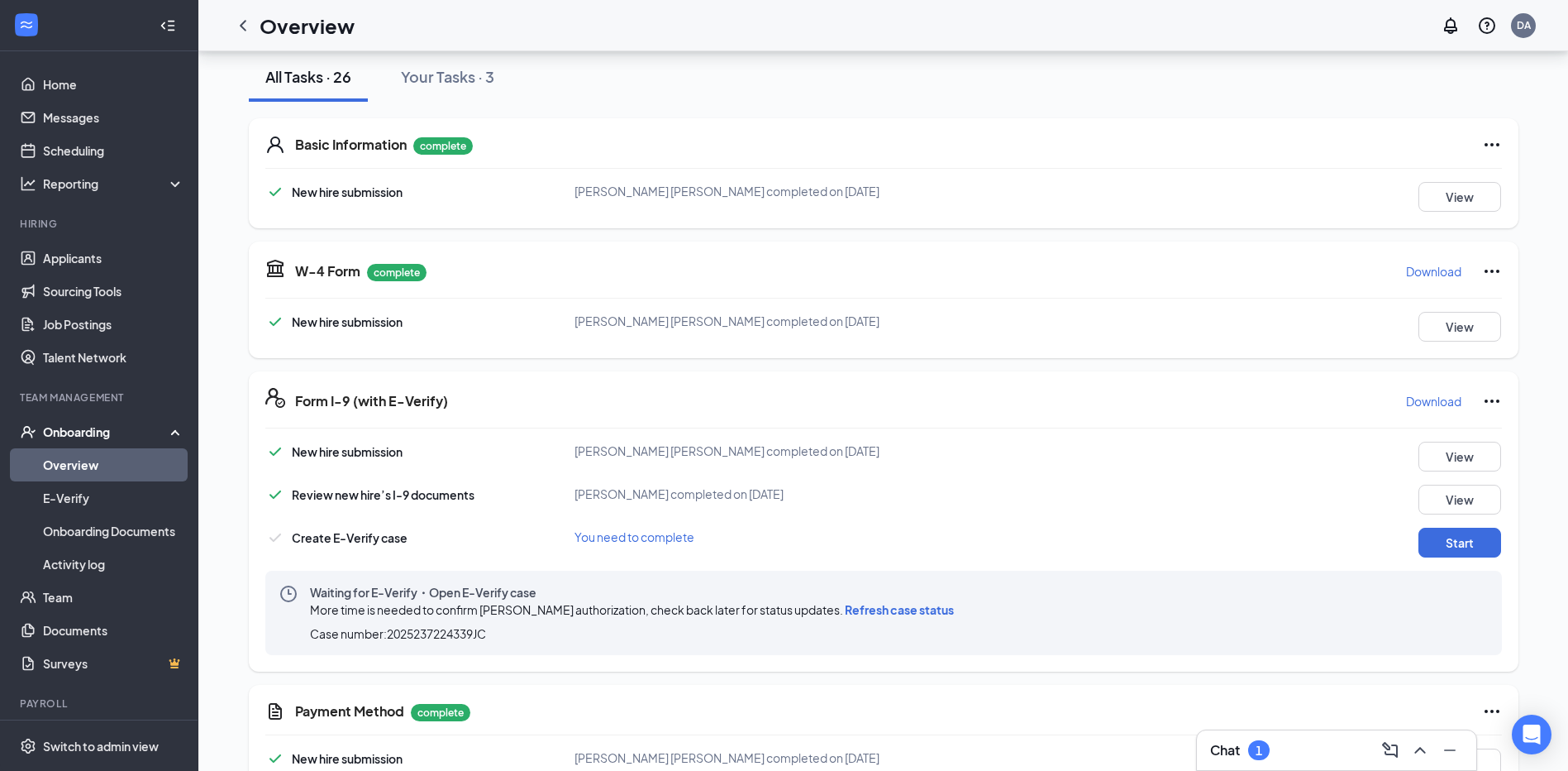
scroll to position [0, 0]
